Goal: Information Seeking & Learning: Learn about a topic

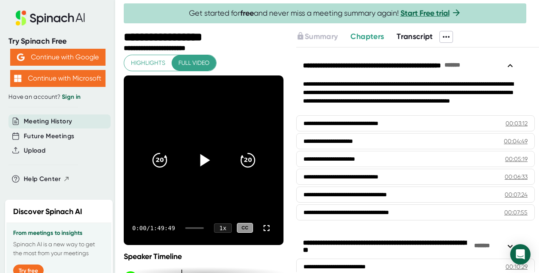
click at [200, 160] on icon at bounding box center [205, 160] width 10 height 12
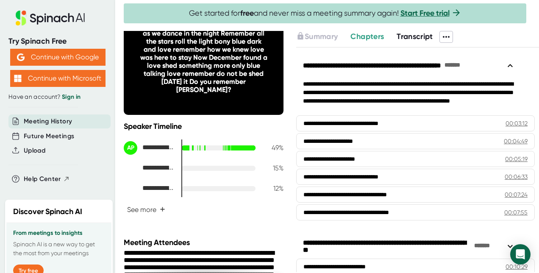
scroll to position [131, 0]
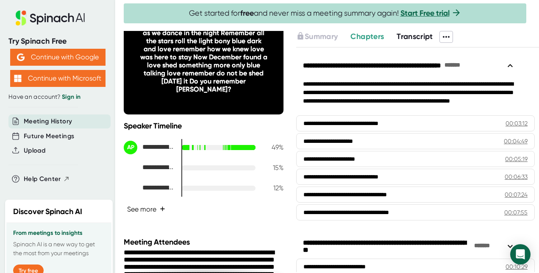
click at [149, 209] on button "See more +" at bounding box center [146, 209] width 45 height 15
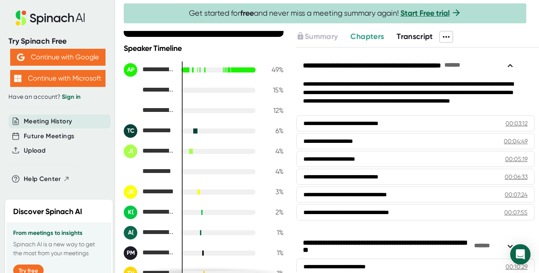
scroll to position [203, 0]
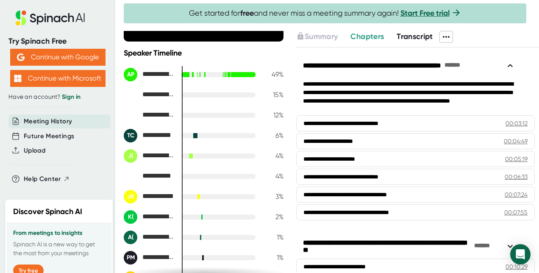
click at [194, 135] on div at bounding box center [218, 135] width 74 height 5
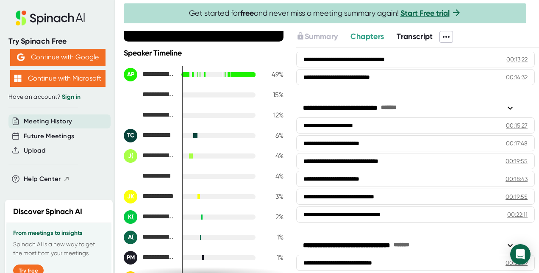
scroll to position [314, 0]
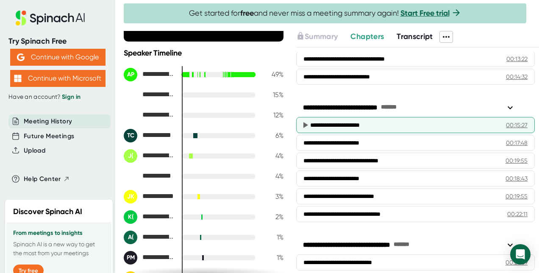
click at [506, 125] on div "00:15:27" at bounding box center [517, 125] width 22 height 8
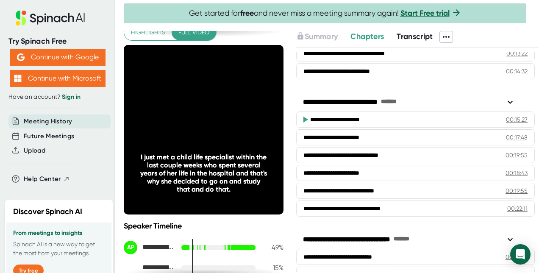
scroll to position [318, 0]
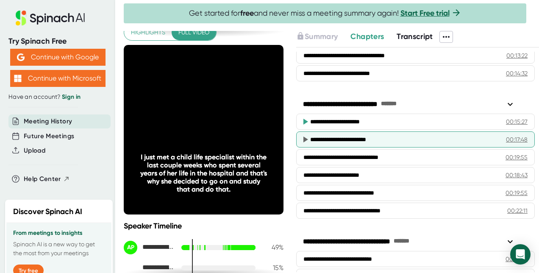
drag, startPoint x: 508, startPoint y: 136, endPoint x: 306, endPoint y: 139, distance: 202.2
click at [306, 139] on icon at bounding box center [305, 139] width 5 height 6
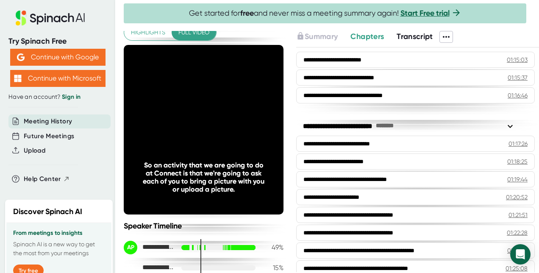
scroll to position [1484, 0]
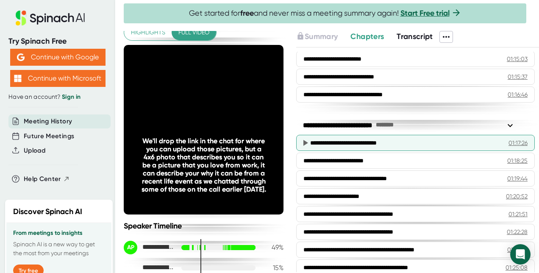
click at [301, 143] on icon at bounding box center [305, 143] width 10 height 10
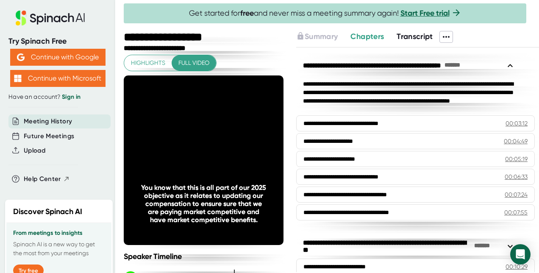
scroll to position [1484, 0]
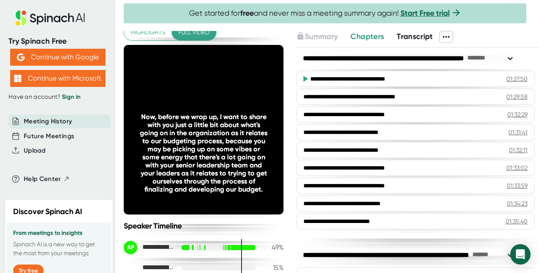
scroll to position [1750, 0]
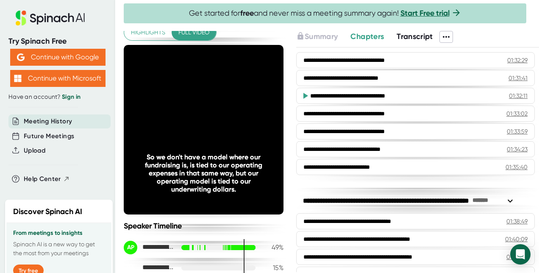
scroll to position [1799, 0]
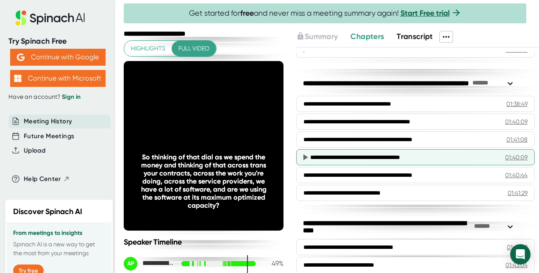
scroll to position [1917, 0]
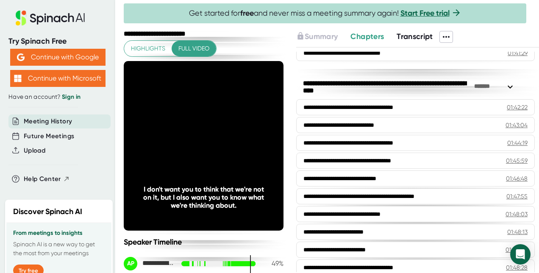
scroll to position [2056, 0]
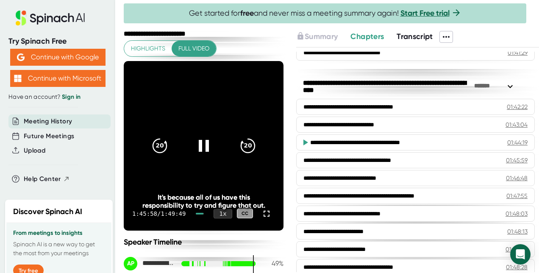
click at [214, 214] on div "1 x" at bounding box center [223, 213] width 19 height 10
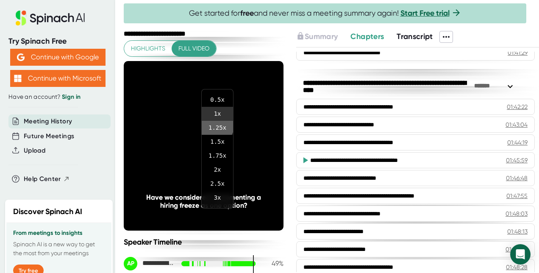
click at [215, 126] on li "1.25 x" at bounding box center [217, 128] width 31 height 14
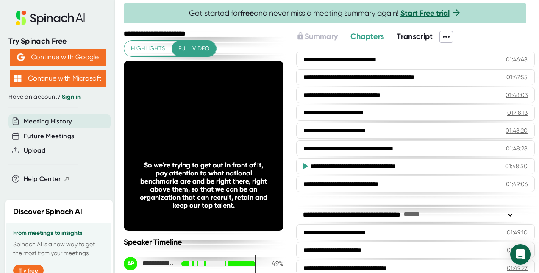
scroll to position [2190, 0]
